Goal: Information Seeking & Learning: Check status

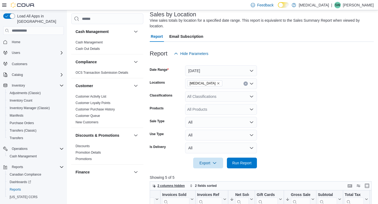
scroll to position [34, 0]
click at [216, 73] on button "Yesterday" at bounding box center [221, 70] width 72 height 11
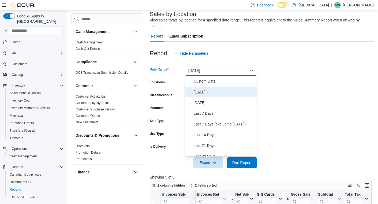
click at [211, 92] on span "Today" at bounding box center [224, 92] width 61 height 6
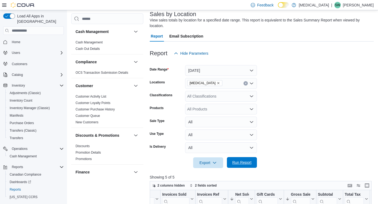
click at [243, 164] on span "Run Report" at bounding box center [242, 162] width 19 height 5
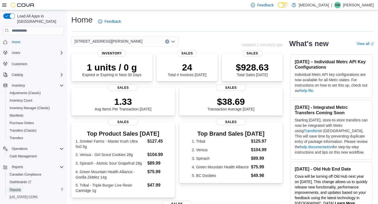
click at [16, 188] on span "Reports" at bounding box center [15, 190] width 11 height 4
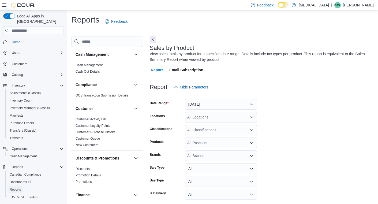
scroll to position [18, 0]
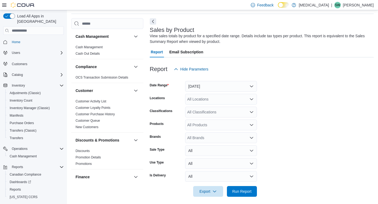
click at [239, 70] on div "Report Hide Parameters" at bounding box center [262, 69] width 224 height 11
click at [234, 86] on button "Yesterday" at bounding box center [221, 86] width 72 height 11
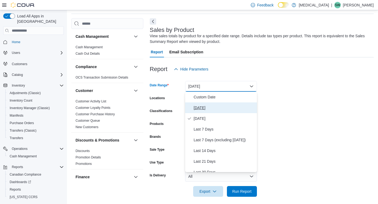
click at [226, 108] on span "Today" at bounding box center [224, 108] width 61 height 6
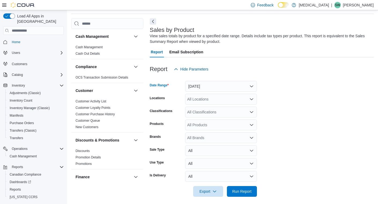
click at [290, 104] on form "Date Range Today Locations All Locations Classifications All Classifications Pr…" at bounding box center [262, 136] width 224 height 122
click at [227, 98] on div "All Locations" at bounding box center [221, 99] width 72 height 11
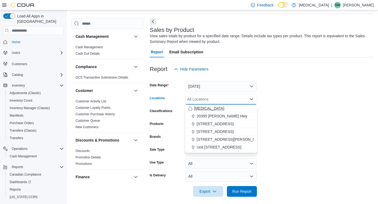
click at [218, 108] on div "[MEDICAL_DATA]" at bounding box center [221, 108] width 65 height 5
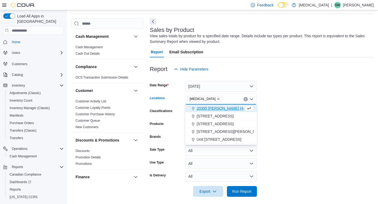
click at [294, 111] on form "Date Range Today Locations Muse Combo box. Selected. Muse. Press Backspace to d…" at bounding box center [262, 136] width 224 height 122
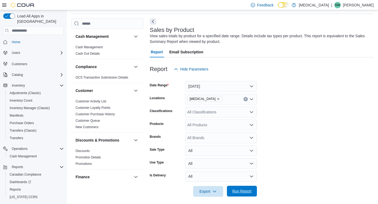
click at [247, 194] on span "Run Report" at bounding box center [242, 191] width 24 height 11
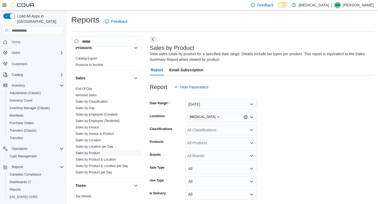
scroll to position [364, 0]
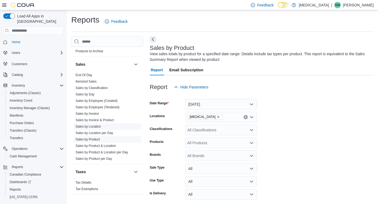
click at [90, 127] on link "Sales by Location" at bounding box center [88, 127] width 25 height 4
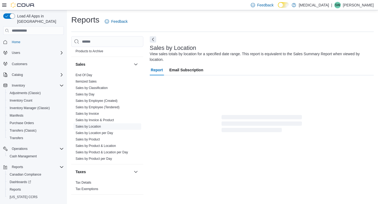
scroll to position [9, 0]
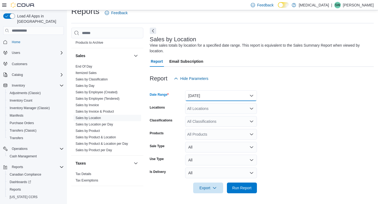
click at [216, 94] on button "Yesterday" at bounding box center [221, 95] width 72 height 11
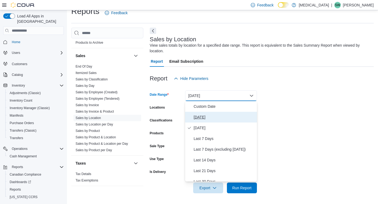
click at [211, 116] on span "Today" at bounding box center [224, 117] width 61 height 6
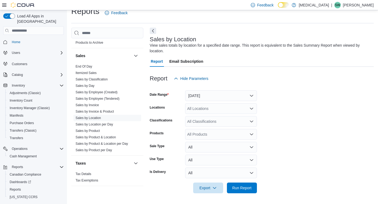
click at [291, 108] on form "Date Range Today Locations All Locations Classifications All Classifications Pr…" at bounding box center [262, 138] width 224 height 109
click at [233, 106] on div "All Locations" at bounding box center [221, 108] width 72 height 11
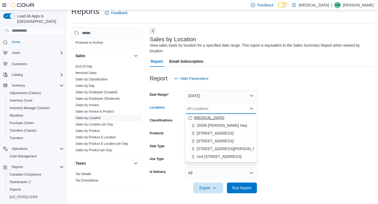
click at [226, 116] on div "[MEDICAL_DATA]" at bounding box center [221, 117] width 65 height 5
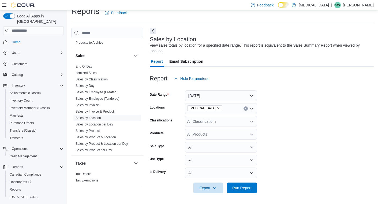
click at [291, 106] on form "Date Range Today Locations Muse Classifications All Classifications Products Al…" at bounding box center [262, 138] width 224 height 109
click at [245, 192] on span "Run Report" at bounding box center [242, 187] width 24 height 11
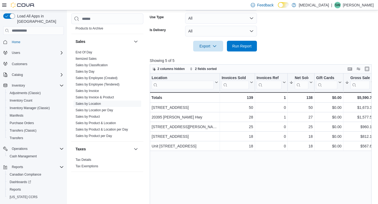
scroll to position [9, 0]
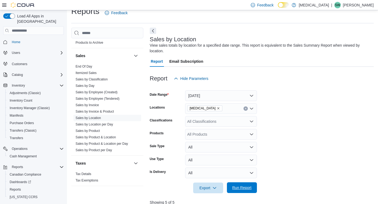
click at [245, 188] on span "Run Report" at bounding box center [242, 187] width 19 height 5
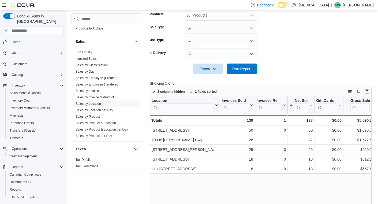
scroll to position [129, 0]
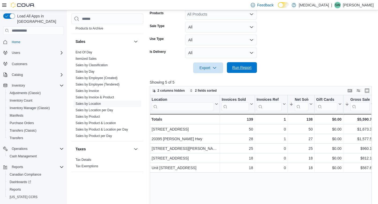
click at [249, 67] on span "Run Report" at bounding box center [242, 67] width 19 height 5
click at [239, 70] on span "Run Report" at bounding box center [242, 67] width 19 height 5
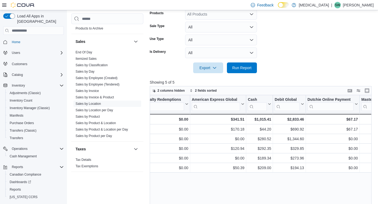
scroll to position [0, 521]
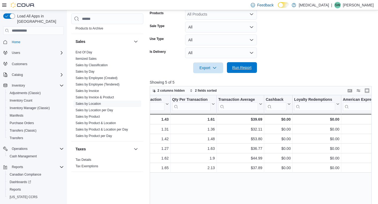
click at [242, 70] on span "Run Report" at bounding box center [242, 67] width 19 height 5
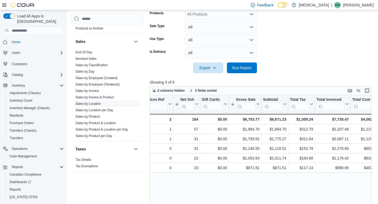
scroll to position [0, 183]
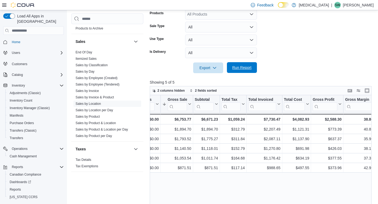
click at [243, 71] on span "Run Report" at bounding box center [242, 67] width 24 height 11
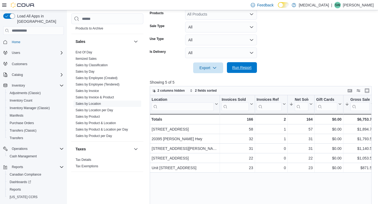
click at [240, 69] on span "Run Report" at bounding box center [242, 67] width 19 height 5
click at [249, 67] on span "Run Report" at bounding box center [242, 67] width 19 height 5
click at [289, 55] on form "Date Range Today Locations Muse Classifications All Classifications Products Al…" at bounding box center [262, 18] width 224 height 109
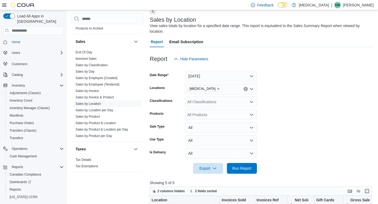
scroll to position [27, 0]
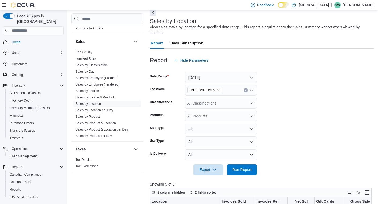
click at [289, 55] on div "Report Hide Parameters" at bounding box center [262, 60] width 224 height 11
click at [239, 168] on span "Run Report" at bounding box center [242, 169] width 19 height 5
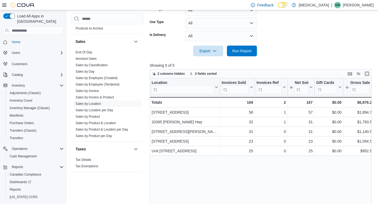
scroll to position [147, 0]
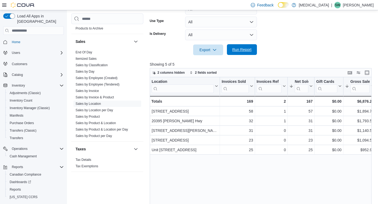
click at [245, 49] on span "Run Report" at bounding box center [242, 49] width 19 height 5
click at [295, 45] on form "Date Range Today Locations Muse Classifications All Classifications Products Al…" at bounding box center [262, 0] width 224 height 109
click at [242, 51] on span "Run Report" at bounding box center [242, 49] width 19 height 5
click at [290, 47] on form "Date Range Today Locations Muse Classifications All Classifications Products Al…" at bounding box center [262, 0] width 224 height 109
click at [239, 49] on span "Run Report" at bounding box center [242, 49] width 19 height 5
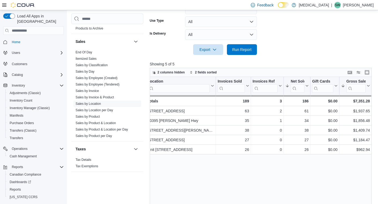
scroll to position [0, 0]
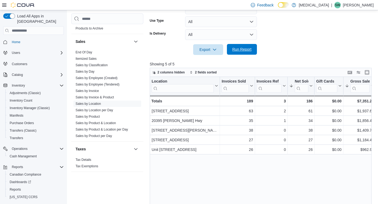
click at [237, 54] on span "Run Report" at bounding box center [242, 49] width 24 height 11
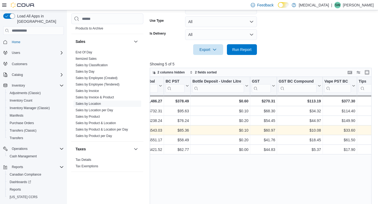
scroll to position [0, 956]
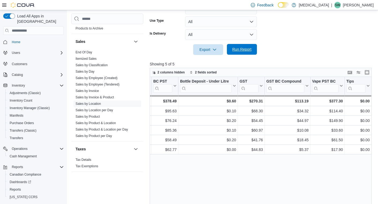
click at [247, 48] on span "Run Report" at bounding box center [242, 49] width 19 height 5
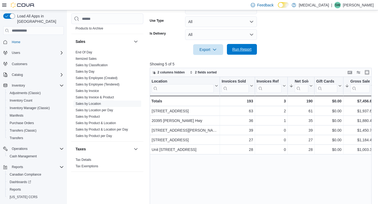
click at [242, 53] on span "Run Report" at bounding box center [242, 49] width 24 height 11
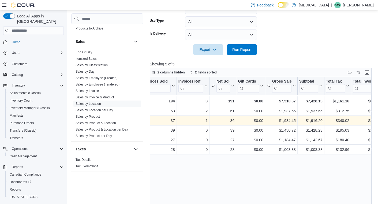
scroll to position [0, 80]
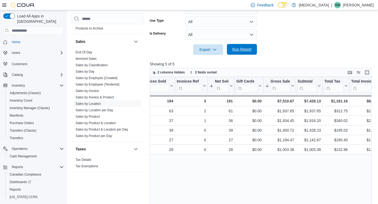
click at [240, 50] on span "Run Report" at bounding box center [242, 49] width 19 height 5
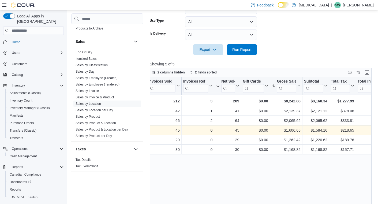
scroll to position [0, 85]
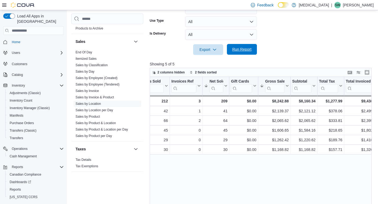
click at [238, 51] on span "Run Report" at bounding box center [242, 49] width 19 height 5
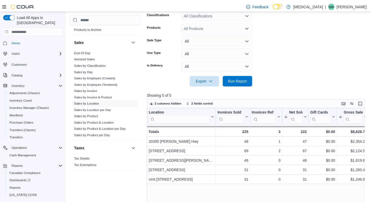
scroll to position [116, 0]
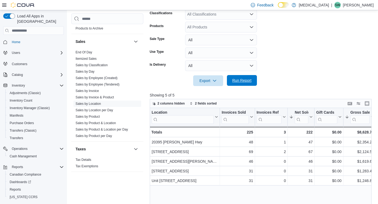
click at [242, 80] on span "Run Report" at bounding box center [242, 80] width 19 height 5
click at [240, 85] on span "Run Report" at bounding box center [242, 80] width 24 height 11
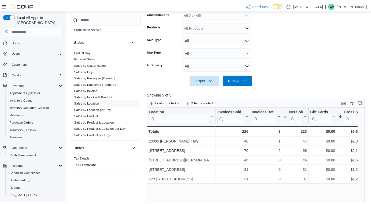
scroll to position [364, 0]
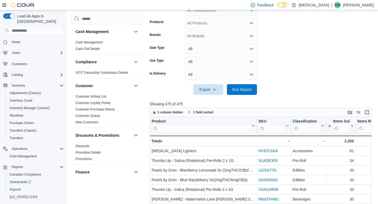
scroll to position [0, 108]
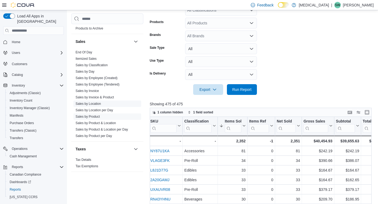
click at [92, 103] on link "Sales by Location" at bounding box center [88, 104] width 25 height 4
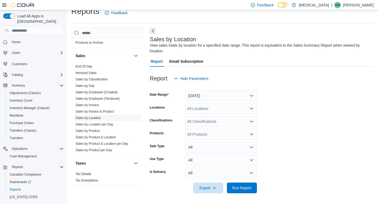
scroll to position [9, 0]
click at [216, 93] on button "Yesterday" at bounding box center [221, 95] width 72 height 11
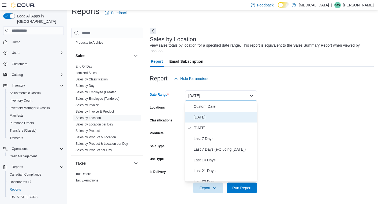
click at [215, 117] on span "Today" at bounding box center [224, 117] width 61 height 6
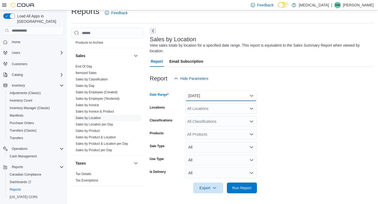
click at [215, 96] on button "Today" at bounding box center [221, 95] width 72 height 11
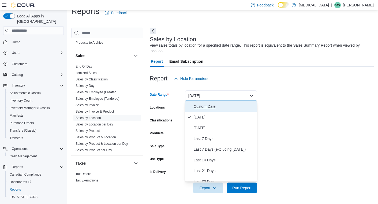
click at [206, 109] on span "Custom Date" at bounding box center [224, 106] width 61 height 6
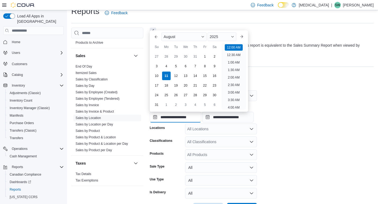
click at [172, 120] on input "**********" at bounding box center [176, 117] width 52 height 11
click at [160, 68] on div "3" at bounding box center [156, 65] width 9 height 9
type input "**********"
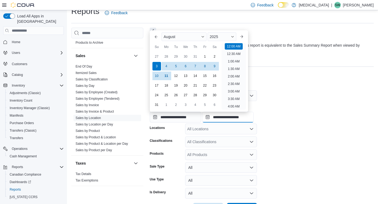
click at [245, 120] on input "**********" at bounding box center [229, 117] width 52 height 11
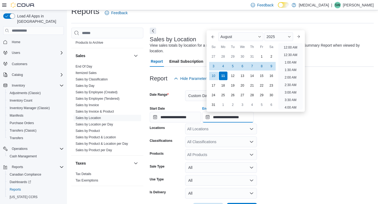
scroll to position [295, 0]
click at [272, 66] on div "9" at bounding box center [271, 65] width 9 height 9
type input "**********"
click at [332, 99] on form "**********" at bounding box center [262, 149] width 224 height 130
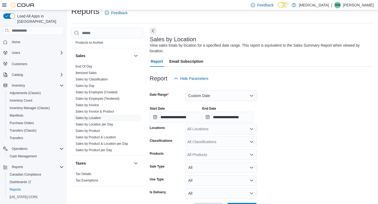
click at [244, 33] on div "**********" at bounding box center [262, 124] width 224 height 193
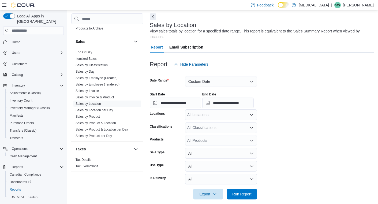
scroll to position [28, 0]
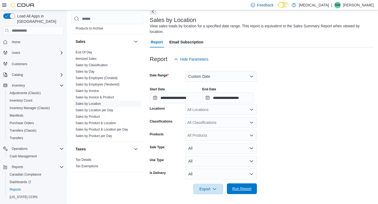
click at [249, 190] on span "Run Report" at bounding box center [242, 188] width 19 height 5
click at [305, 97] on div "**********" at bounding box center [262, 93] width 224 height 20
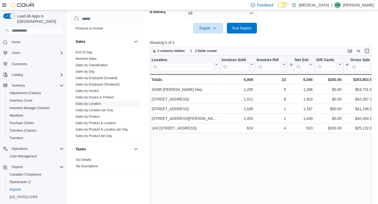
scroll to position [189, 0]
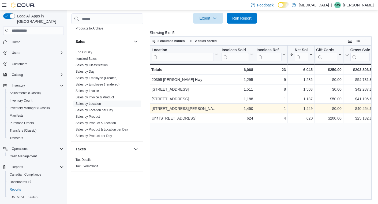
scroll to position [183, 0]
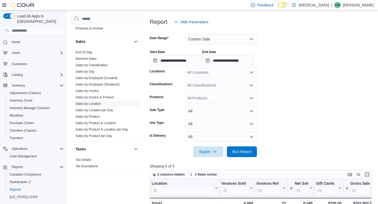
scroll to position [19, 0]
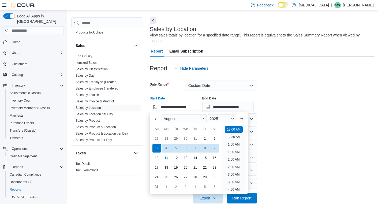
click at [181, 108] on input "**********" at bounding box center [176, 107] width 52 height 11
click at [155, 159] on div "10" at bounding box center [156, 157] width 9 height 9
type input "**********"
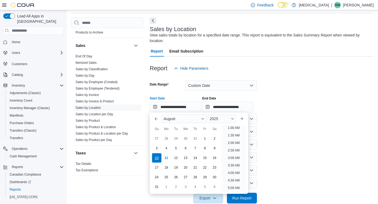
scroll to position [1, 0]
click at [226, 109] on input "**********" at bounding box center [229, 107] width 52 height 11
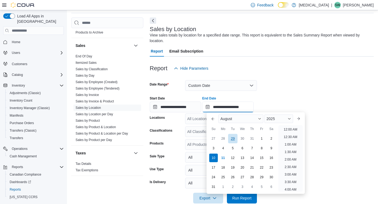
scroll to position [295, 0]
click at [226, 156] on div "11" at bounding box center [223, 157] width 9 height 9
type input "**********"
click at [287, 81] on form "**********" at bounding box center [262, 139] width 224 height 130
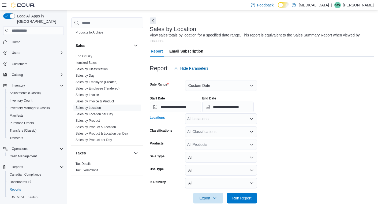
click at [232, 121] on div "All Locations" at bounding box center [221, 118] width 72 height 11
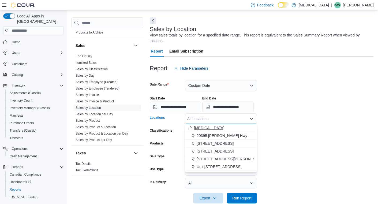
click at [231, 131] on button "[MEDICAL_DATA]" at bounding box center [221, 128] width 72 height 8
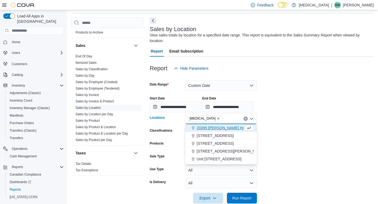
click at [294, 127] on form "**********" at bounding box center [262, 139] width 224 height 130
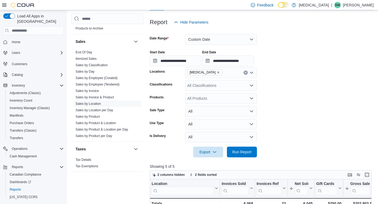
scroll to position [85, 0]
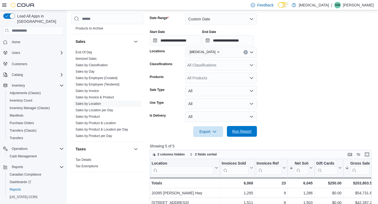
click at [243, 133] on span "Run Report" at bounding box center [242, 131] width 19 height 5
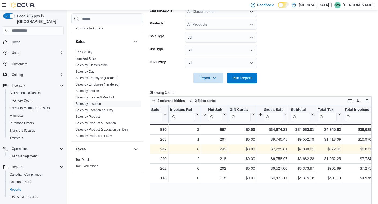
scroll to position [0, 95]
